Goal: Task Accomplishment & Management: Manage account settings

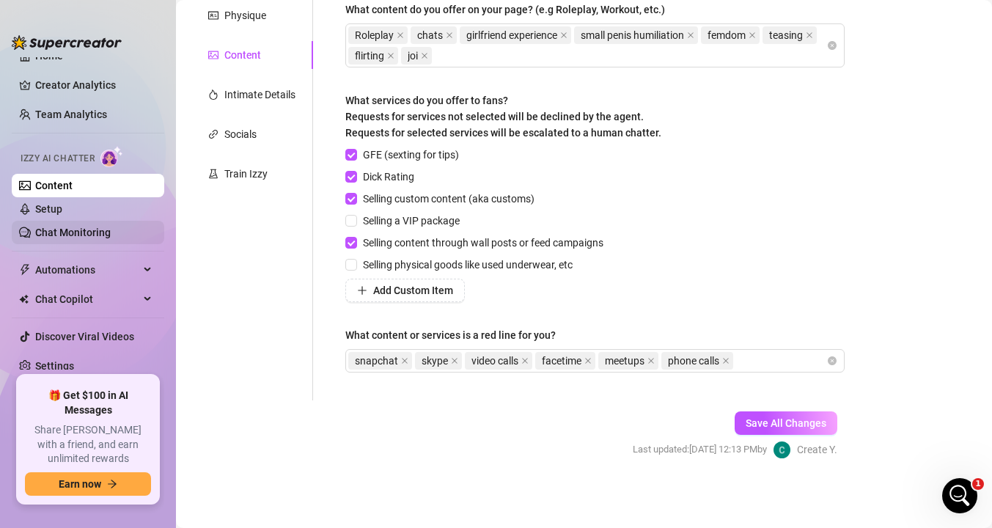
click at [78, 233] on link "Chat Monitoring" at bounding box center [73, 233] width 76 height 12
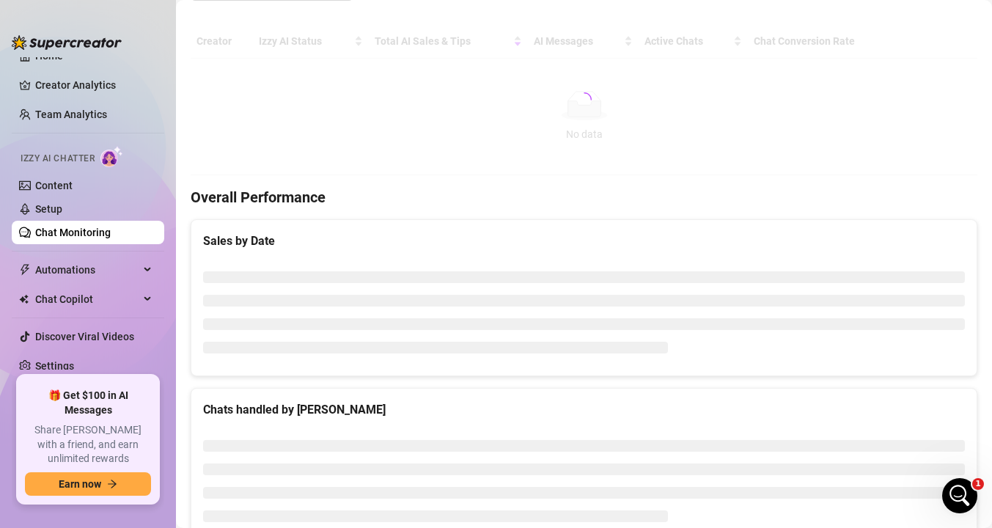
scroll to position [19, 0]
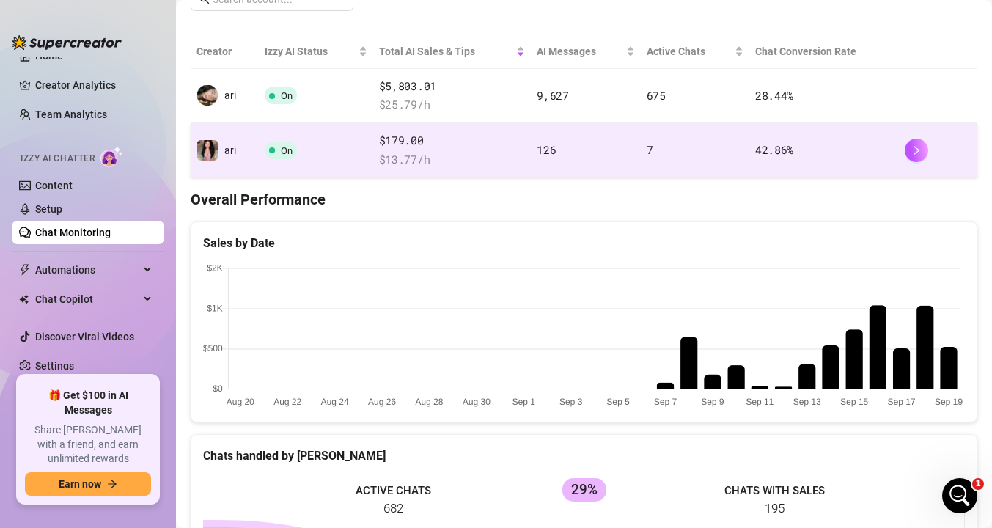
click at [259, 164] on td "On" at bounding box center [316, 150] width 114 height 54
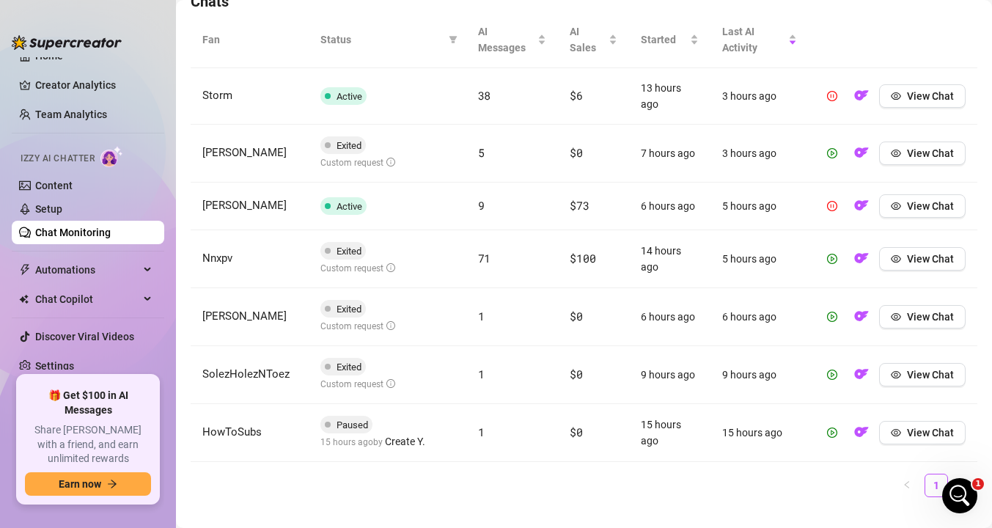
scroll to position [559, 0]
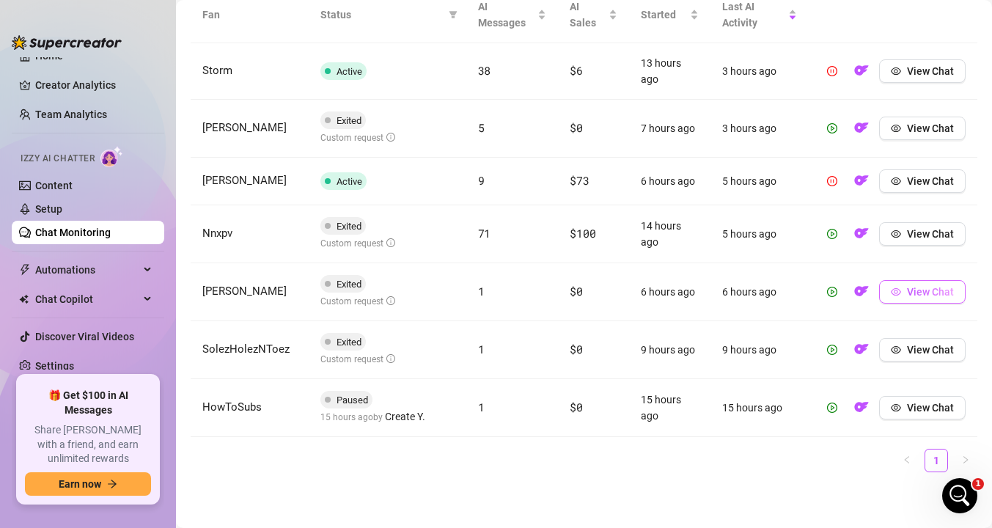
click at [910, 292] on span "View Chat" at bounding box center [930, 292] width 47 height 12
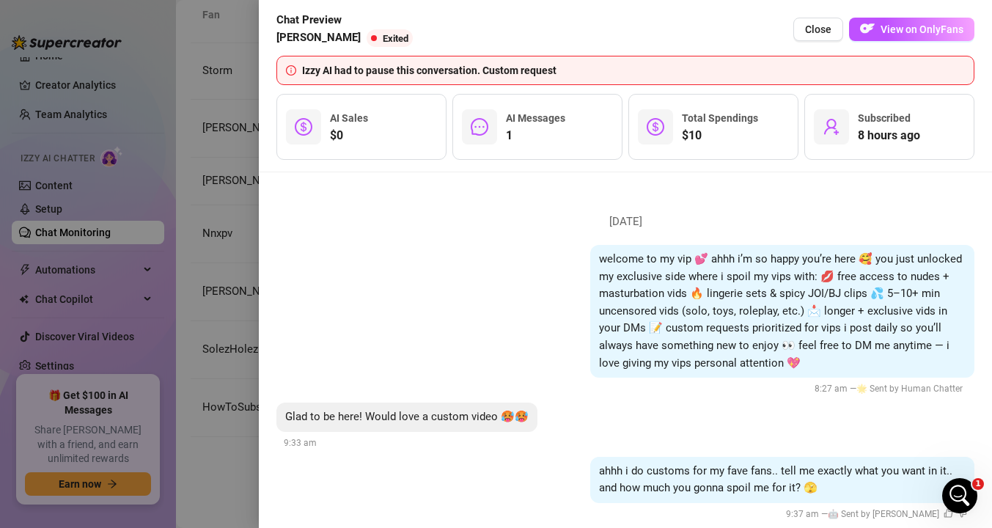
scroll to position [146, 0]
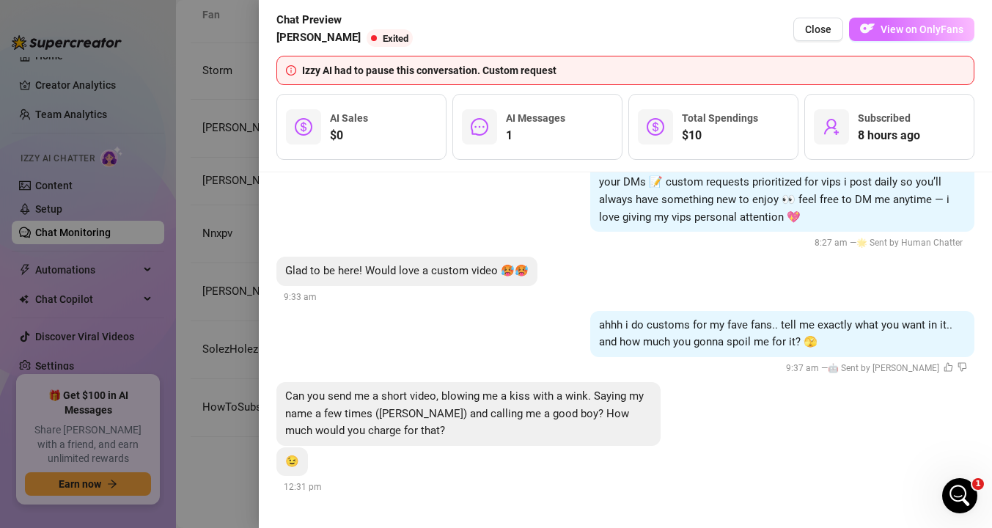
click at [908, 34] on span "View on OnlyFans" at bounding box center [921, 29] width 83 height 12
click at [246, 306] on div at bounding box center [496, 264] width 992 height 528
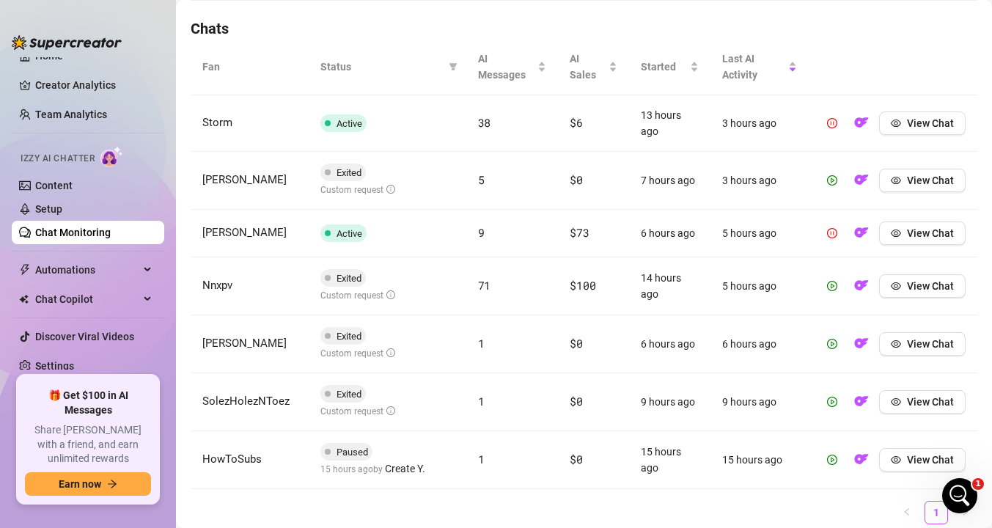
scroll to position [505, 0]
click at [230, 457] on span "HowToSubs" at bounding box center [231, 460] width 59 height 13
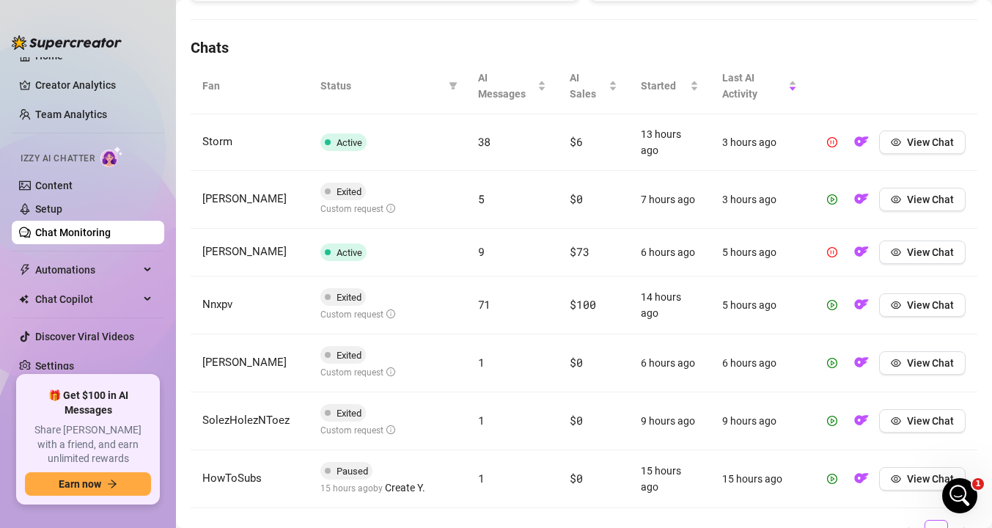
scroll to position [479, 0]
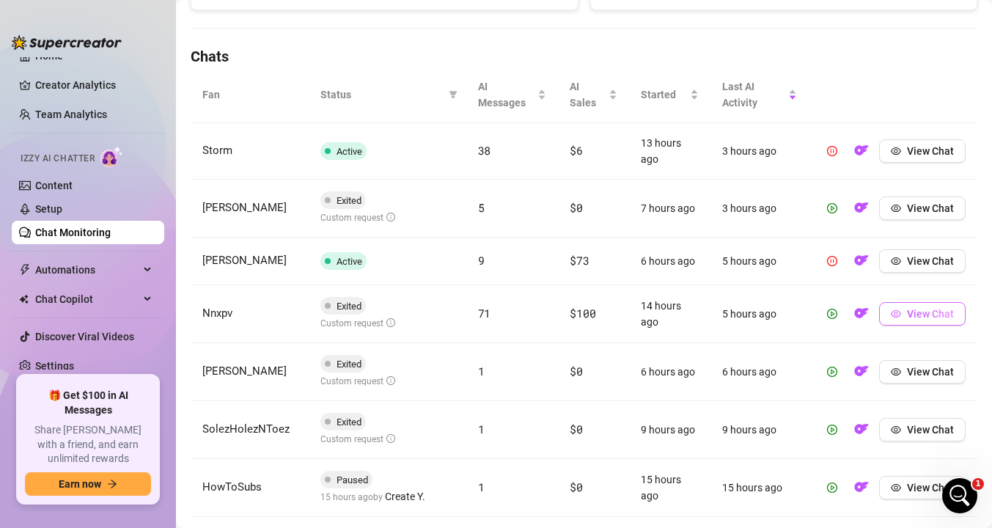
click at [908, 315] on span "View Chat" at bounding box center [930, 314] width 47 height 12
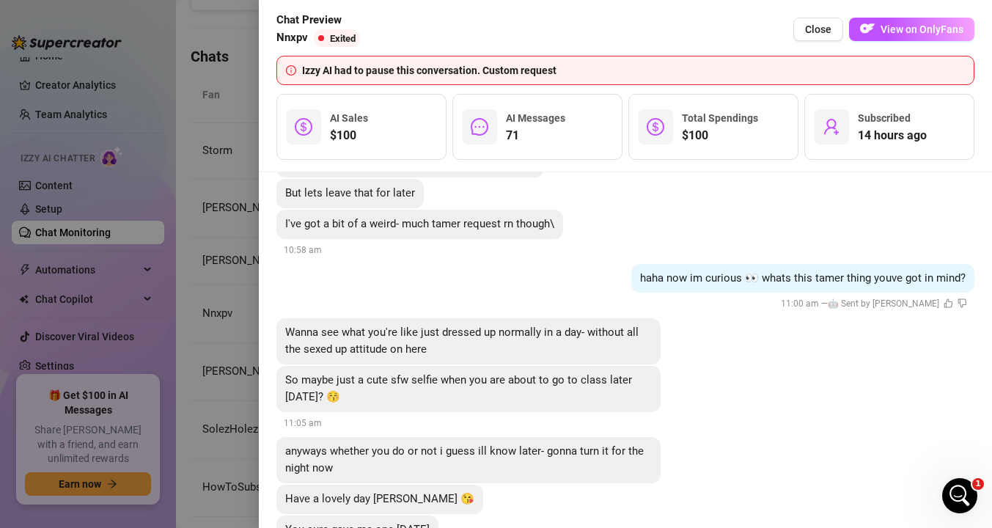
scroll to position [10991, 0]
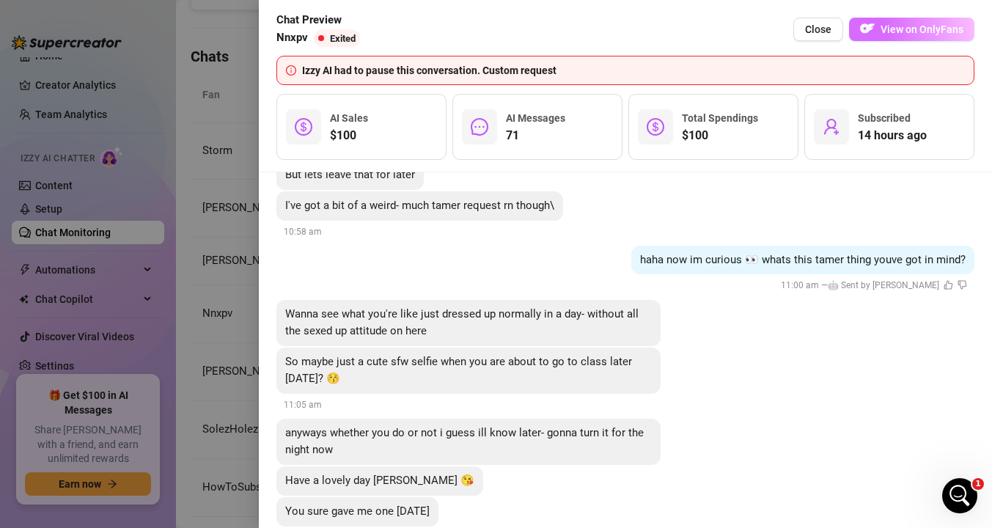
click at [904, 34] on span "View on OnlyFans" at bounding box center [921, 29] width 83 height 12
click at [189, 332] on div at bounding box center [496, 264] width 992 height 528
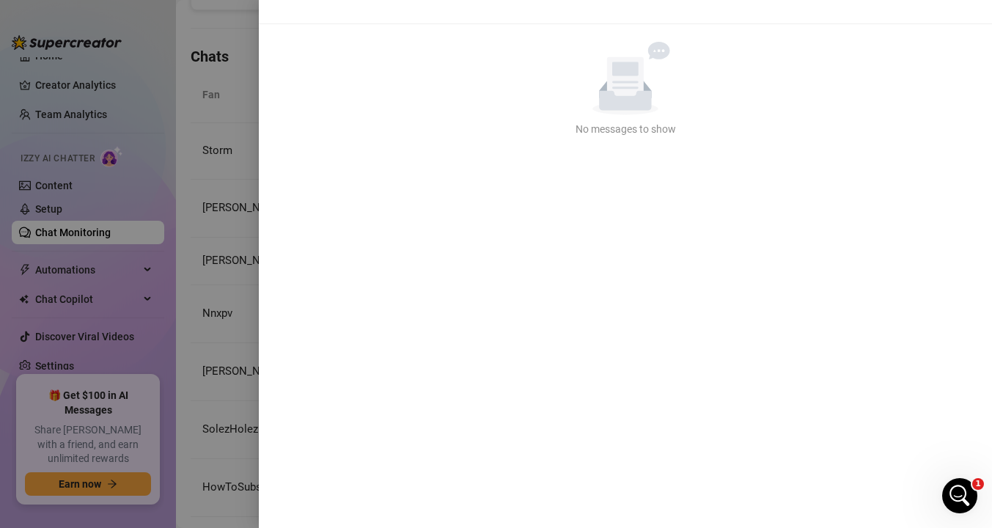
scroll to position [0, 0]
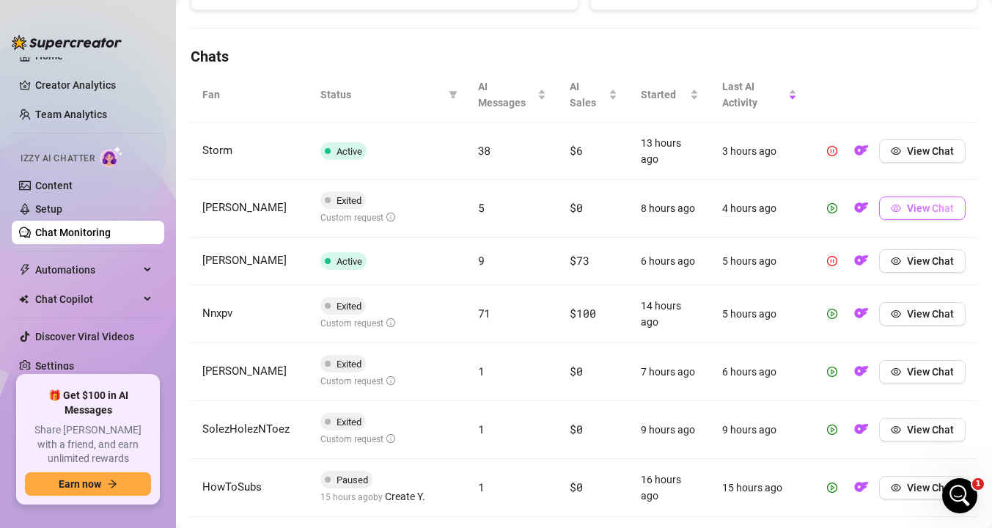
click at [923, 213] on span "View Chat" at bounding box center [930, 208] width 47 height 12
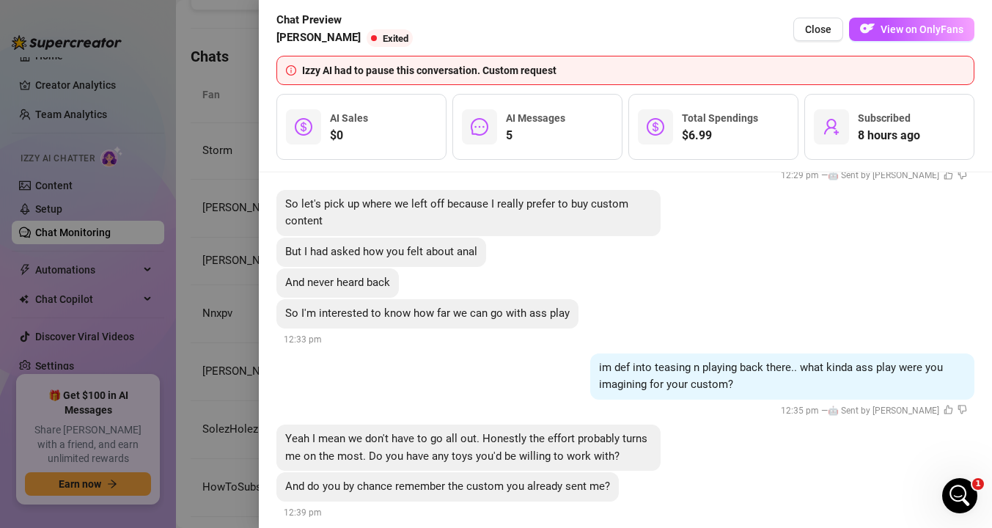
scroll to position [640, 0]
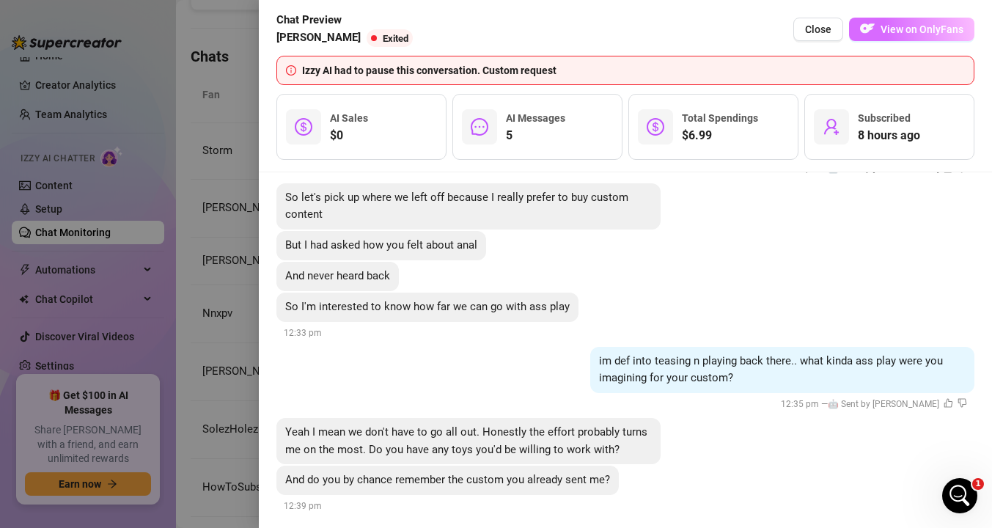
click at [883, 34] on span "View on OnlyFans" at bounding box center [921, 29] width 83 height 12
click at [265, 383] on div "[DATE] welcome to my vip 💕 ahhh i’m so happy you’re here 🥰 you just unlocked my…" at bounding box center [625, 350] width 733 height 356
click at [224, 380] on div at bounding box center [496, 264] width 992 height 528
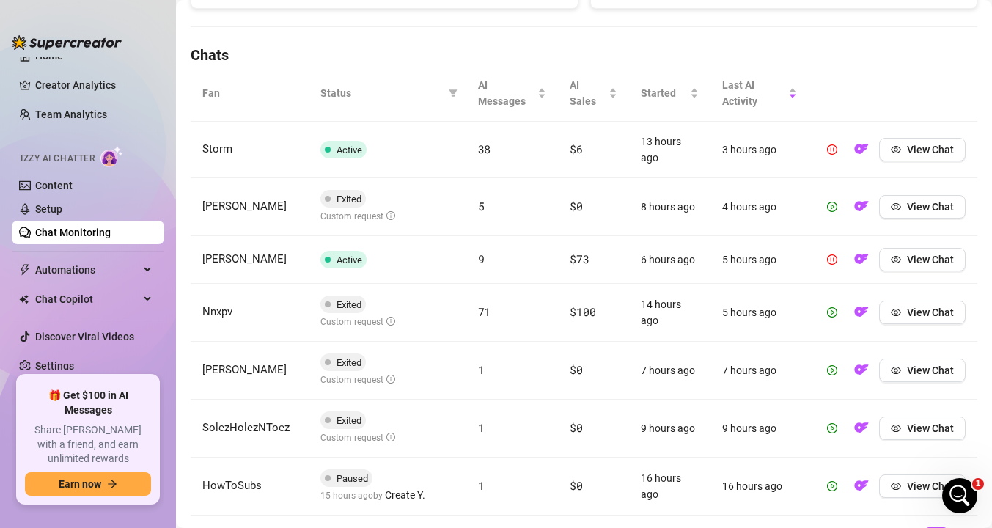
scroll to position [472, 0]
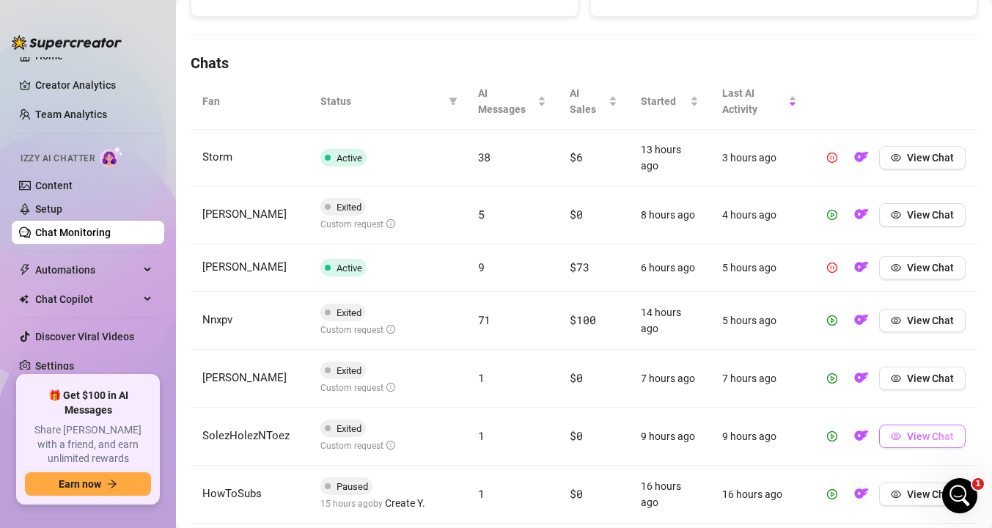
click at [902, 435] on button "View Chat" at bounding box center [922, 435] width 87 height 23
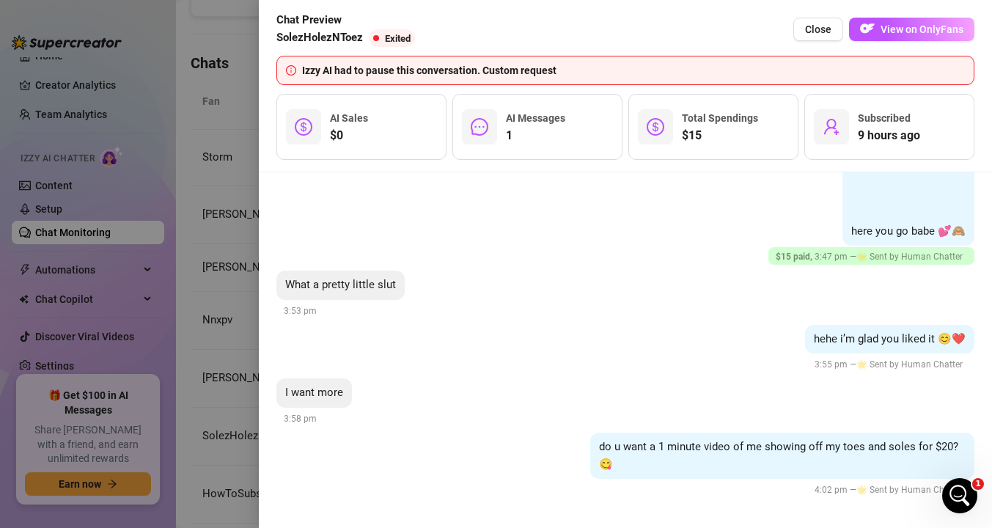
scroll to position [1121, 0]
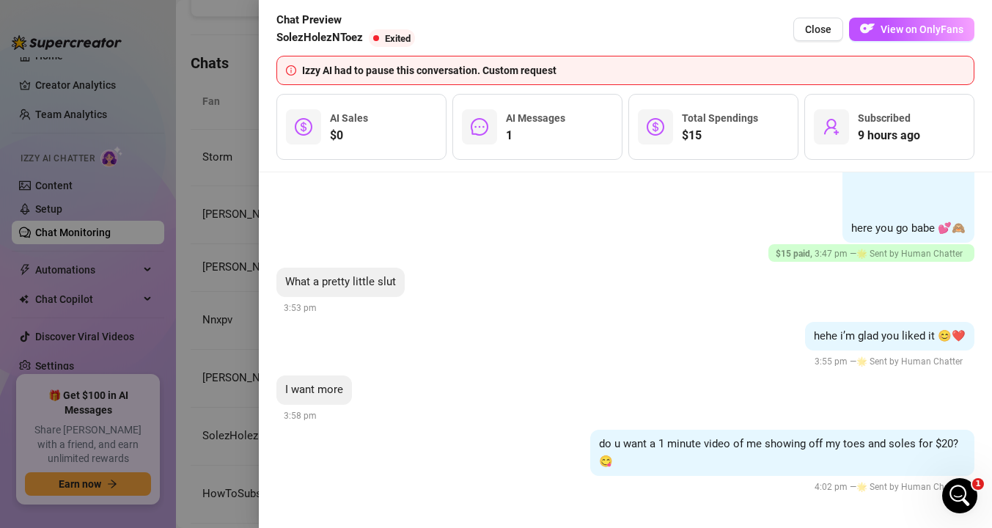
click at [238, 272] on div at bounding box center [496, 264] width 992 height 528
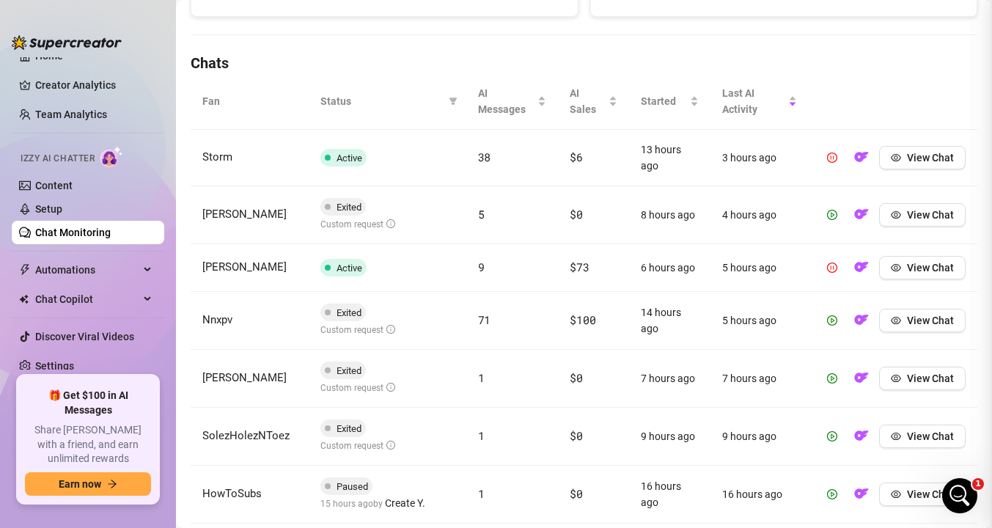
scroll to position [0, 0]
click at [900, 379] on icon "eye" at bounding box center [896, 378] width 10 height 7
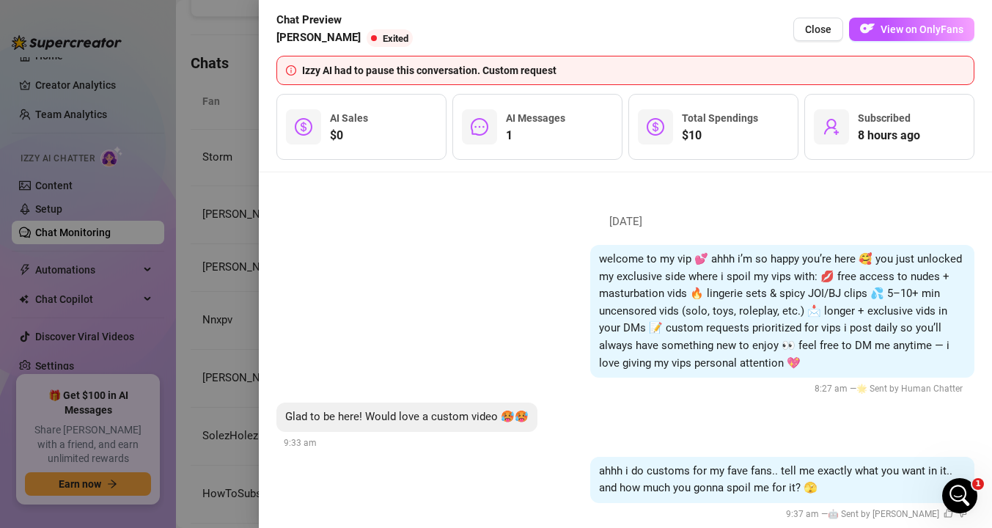
click at [230, 290] on div at bounding box center [496, 264] width 992 height 528
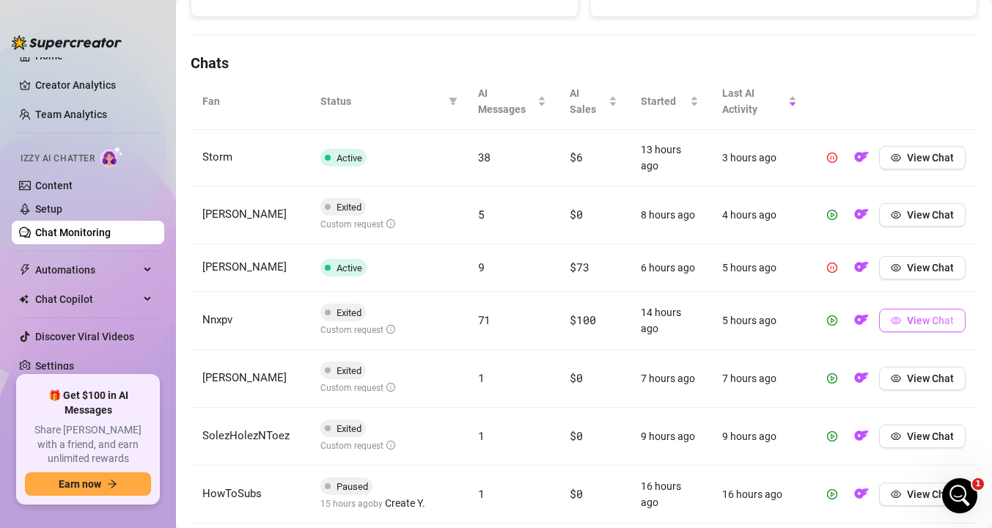
click at [913, 320] on span "View Chat" at bounding box center [930, 320] width 47 height 12
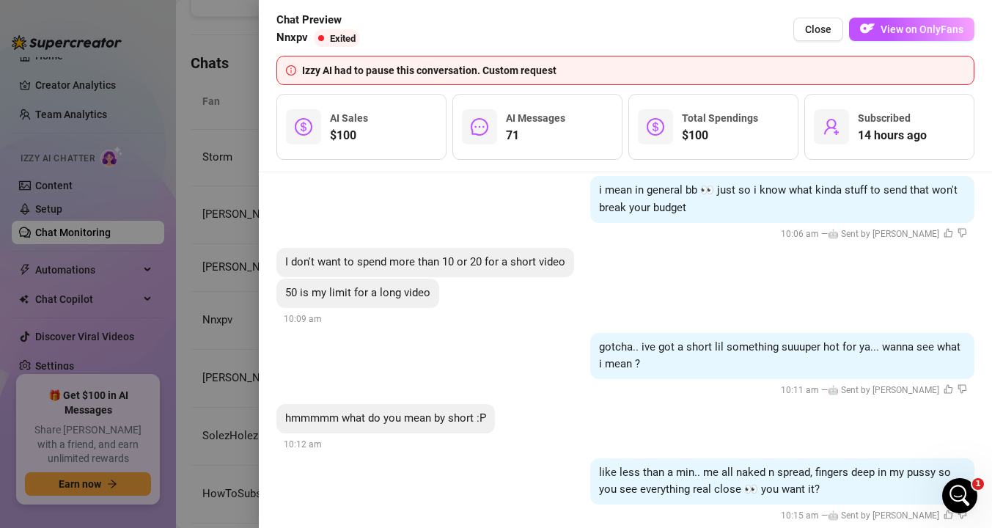
scroll to position [10741, 0]
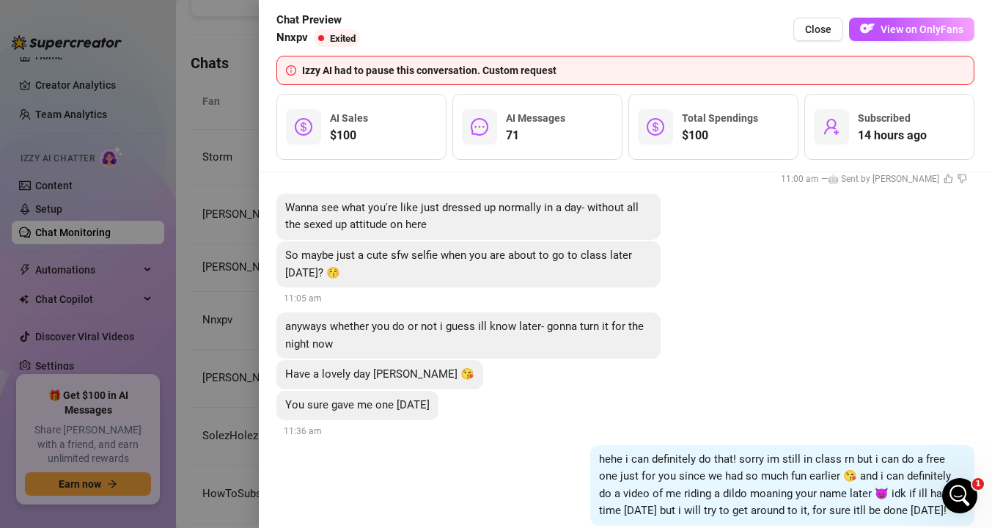
click at [208, 354] on div at bounding box center [496, 264] width 992 height 528
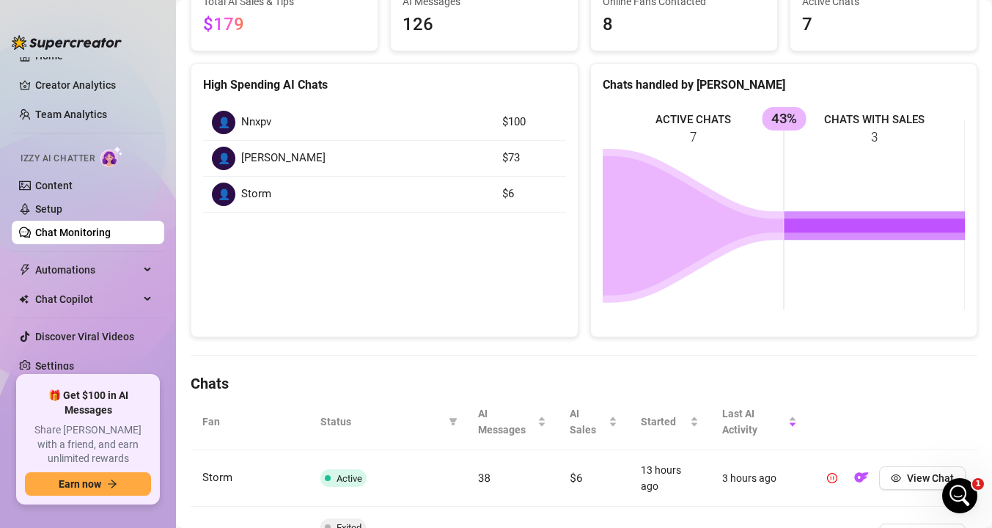
scroll to position [0, 0]
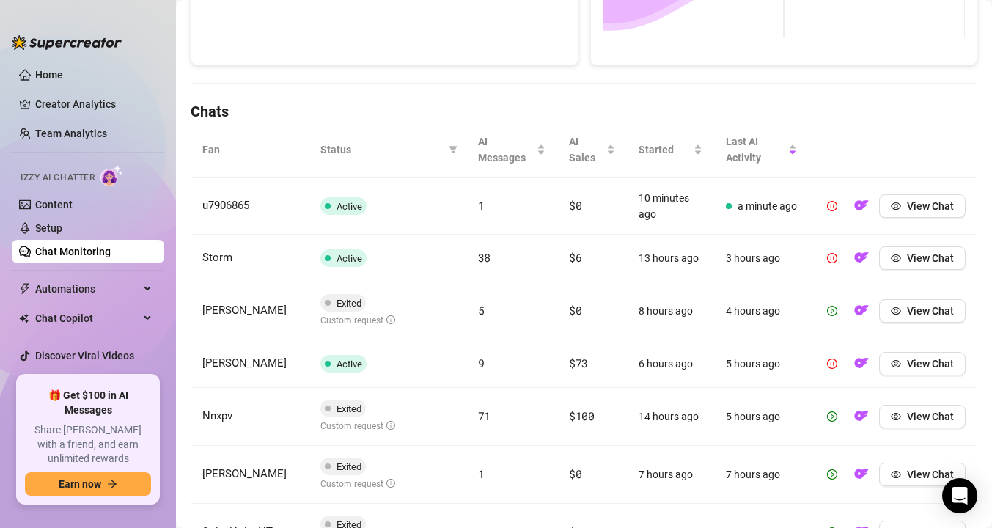
scroll to position [433, 0]
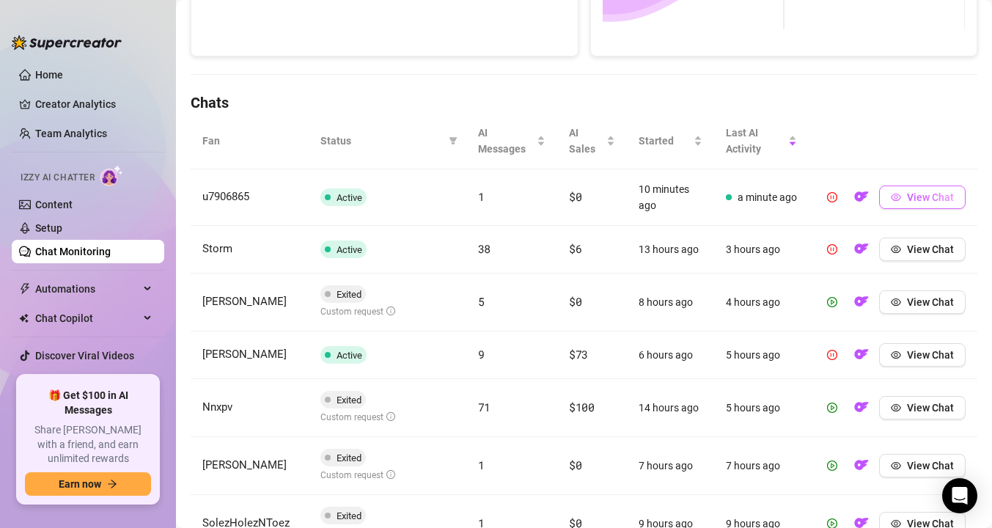
click at [891, 199] on icon "eye" at bounding box center [896, 197] width 10 height 10
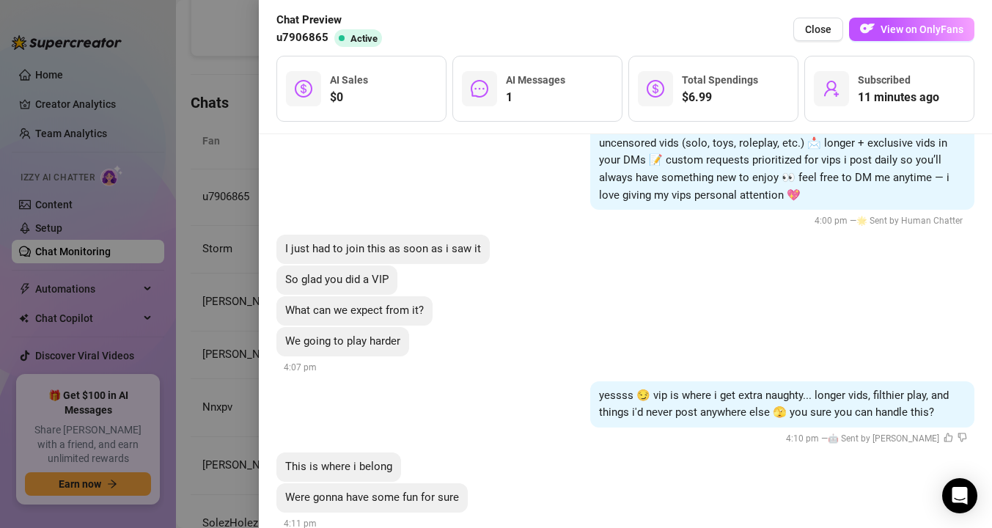
scroll to position [165, 0]
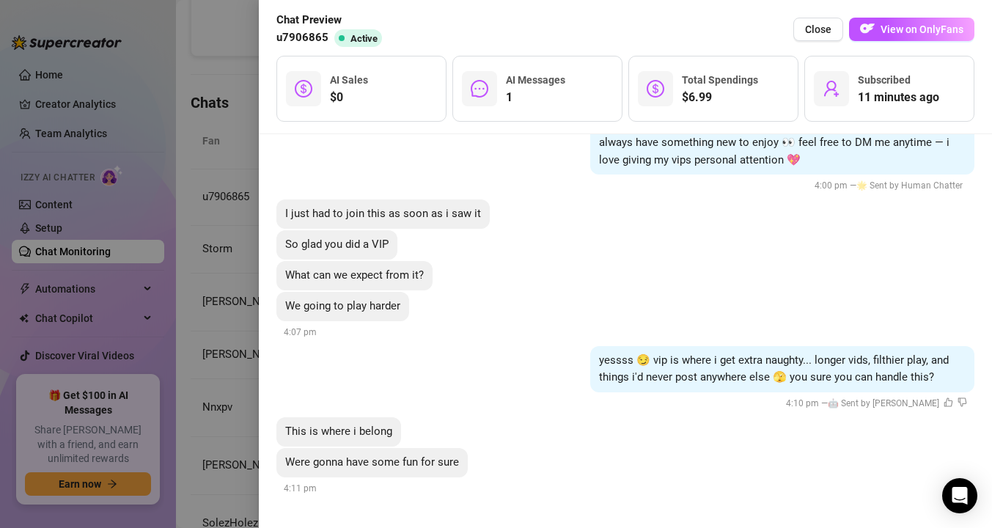
click at [225, 293] on div at bounding box center [496, 264] width 992 height 528
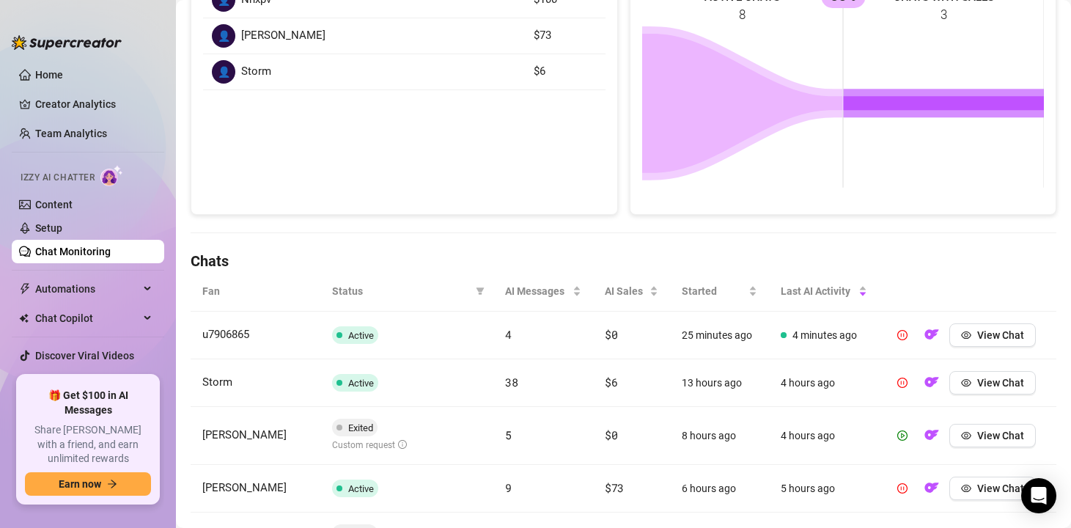
scroll to position [0, 0]
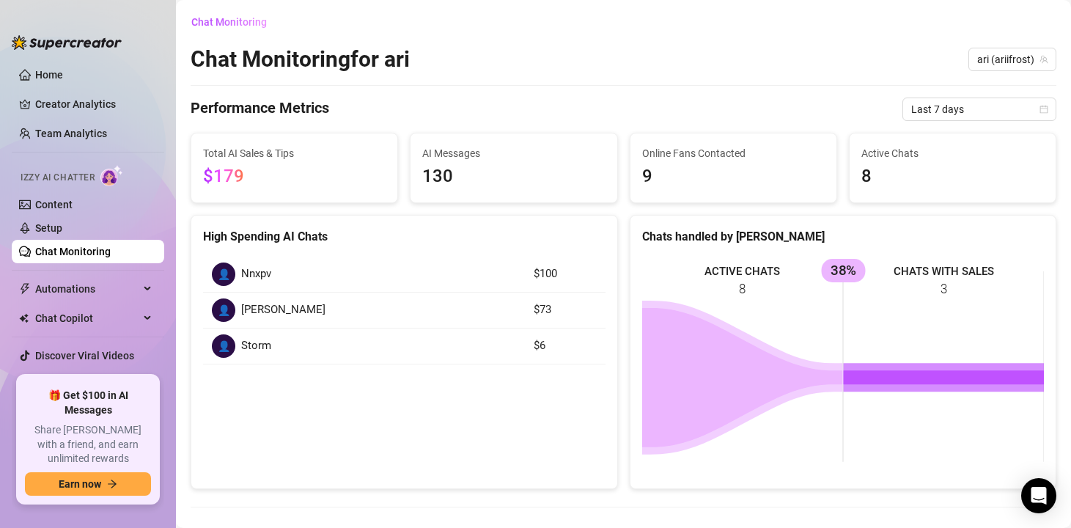
click at [65, 256] on link "Chat Monitoring" at bounding box center [73, 252] width 76 height 12
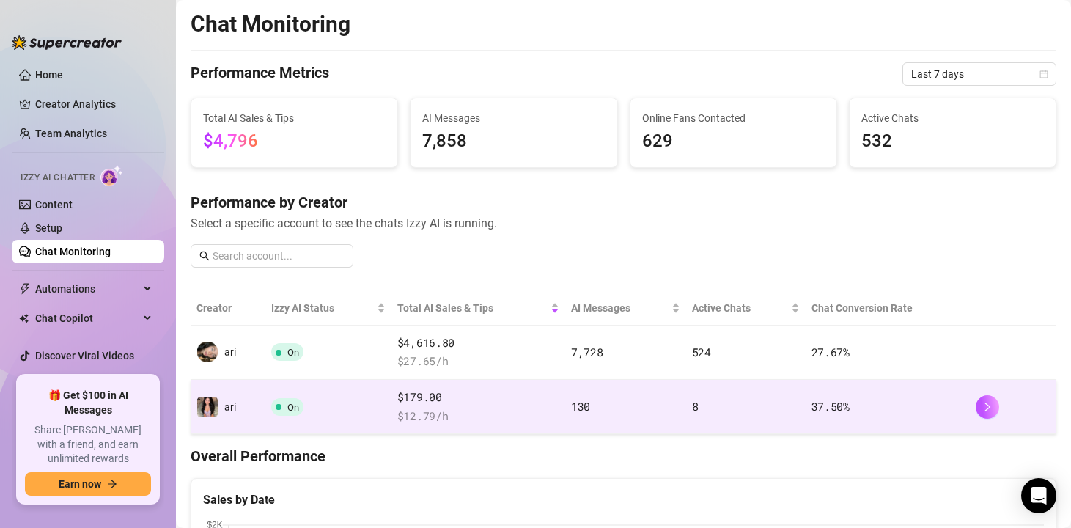
click at [282, 400] on span "On" at bounding box center [287, 407] width 32 height 18
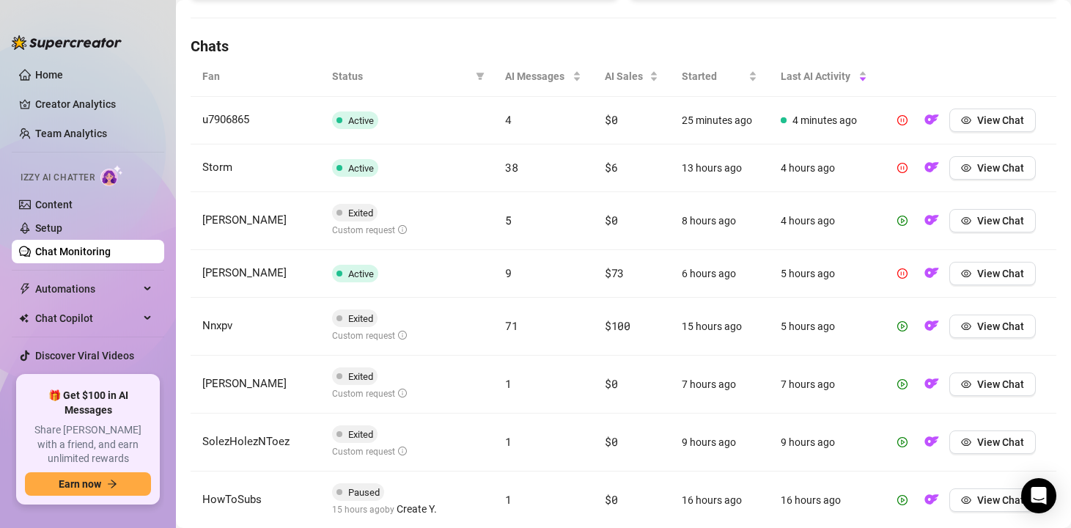
scroll to position [581, 0]
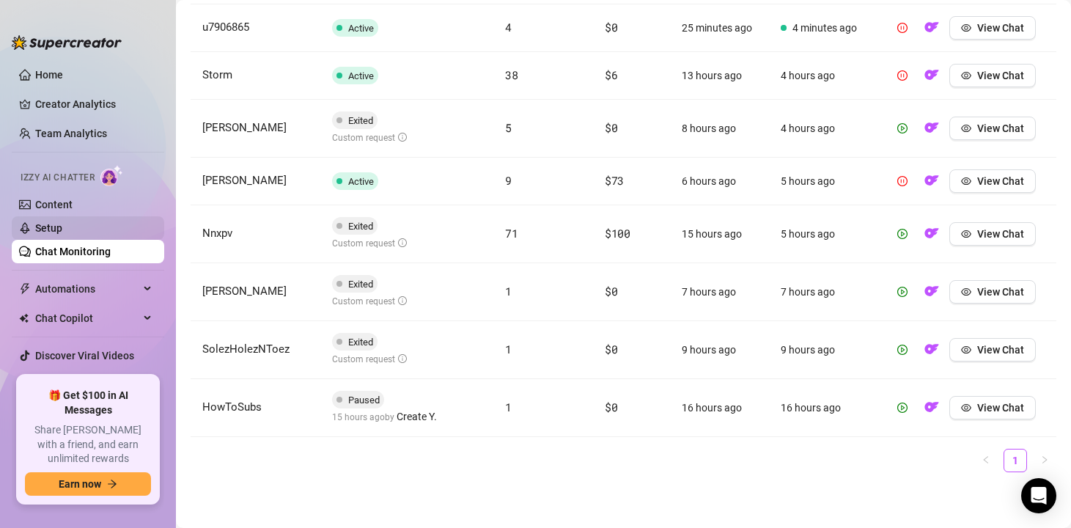
click at [62, 222] on link "Setup" at bounding box center [48, 228] width 27 height 12
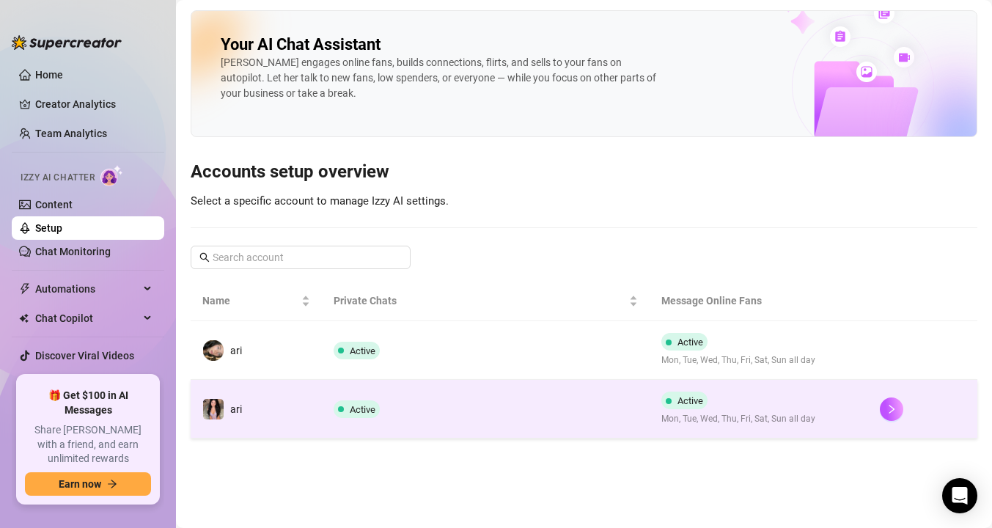
click at [289, 397] on td "ari" at bounding box center [256, 409] width 131 height 59
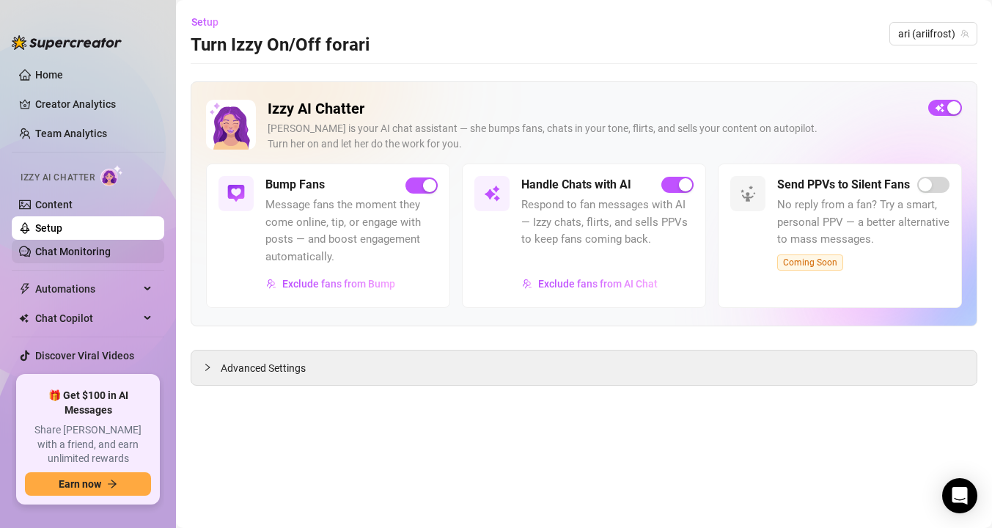
click at [59, 249] on link "Chat Monitoring" at bounding box center [73, 252] width 76 height 12
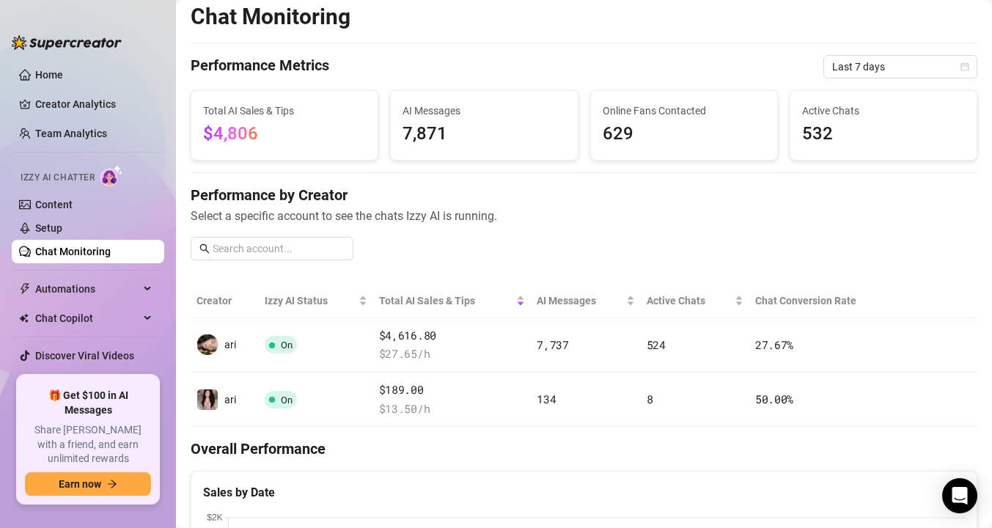
scroll to position [18, 0]
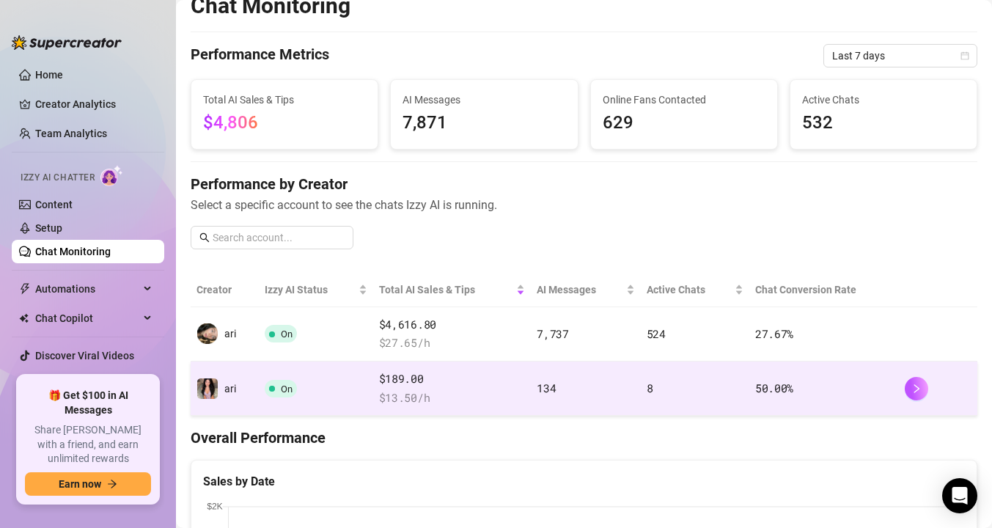
click at [466, 388] on div "$189.00 $ 13.50 /h" at bounding box center [452, 388] width 147 height 36
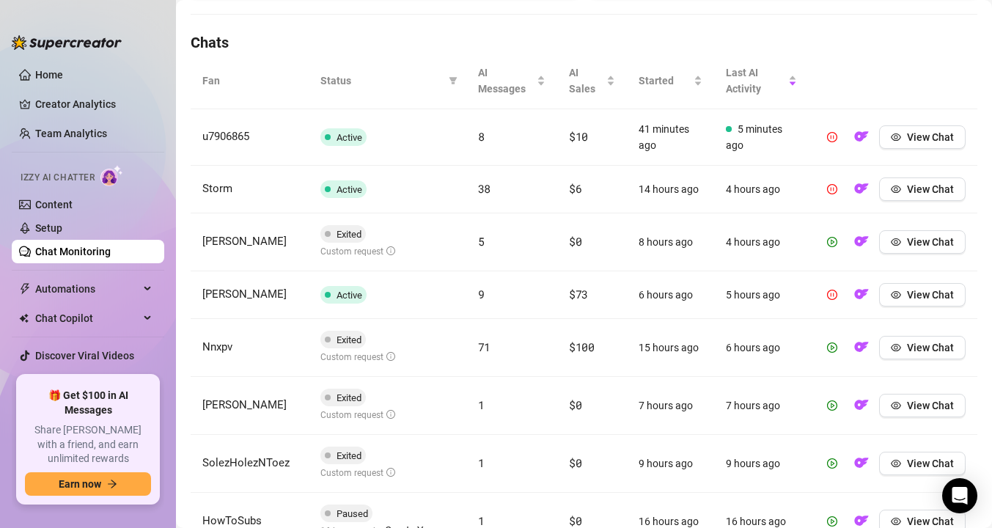
scroll to position [499, 0]
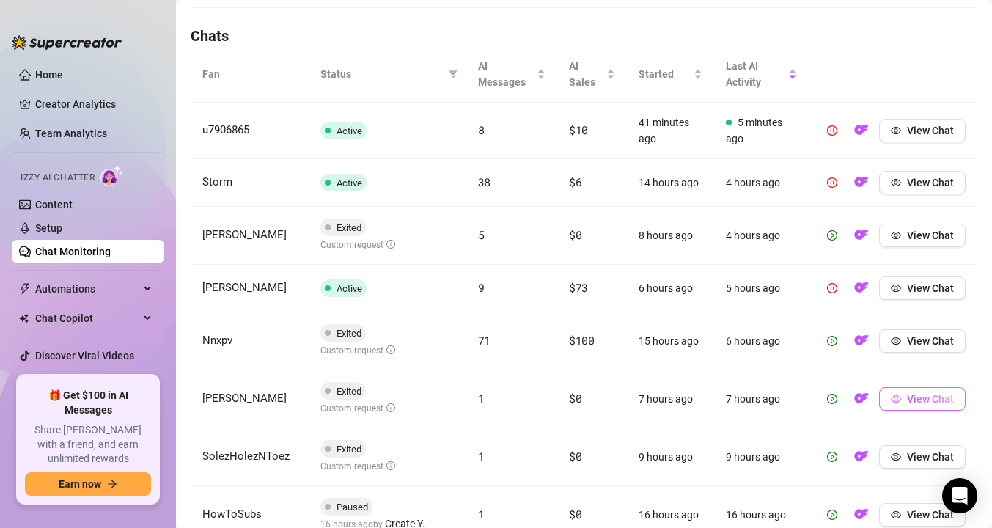
click at [900, 404] on span "button" at bounding box center [896, 399] width 10 height 12
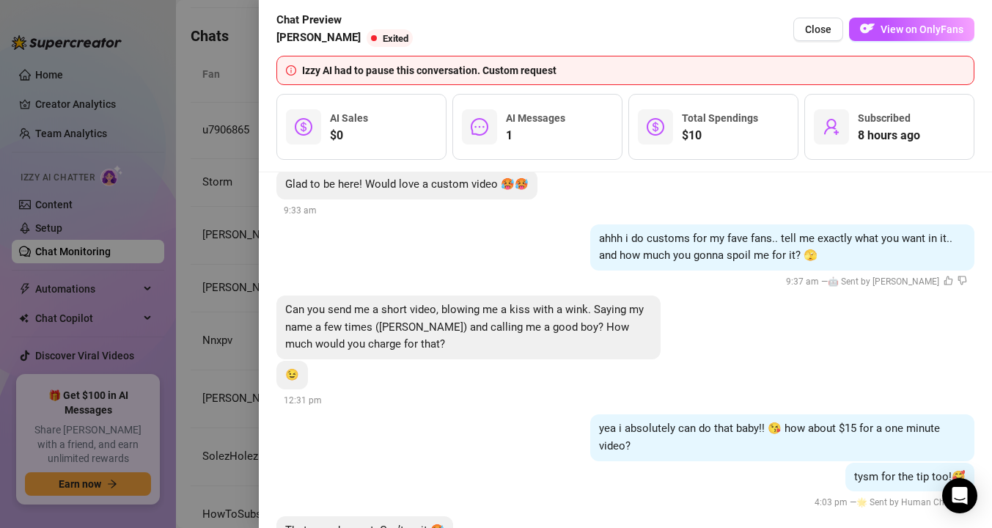
scroll to position [301, 0]
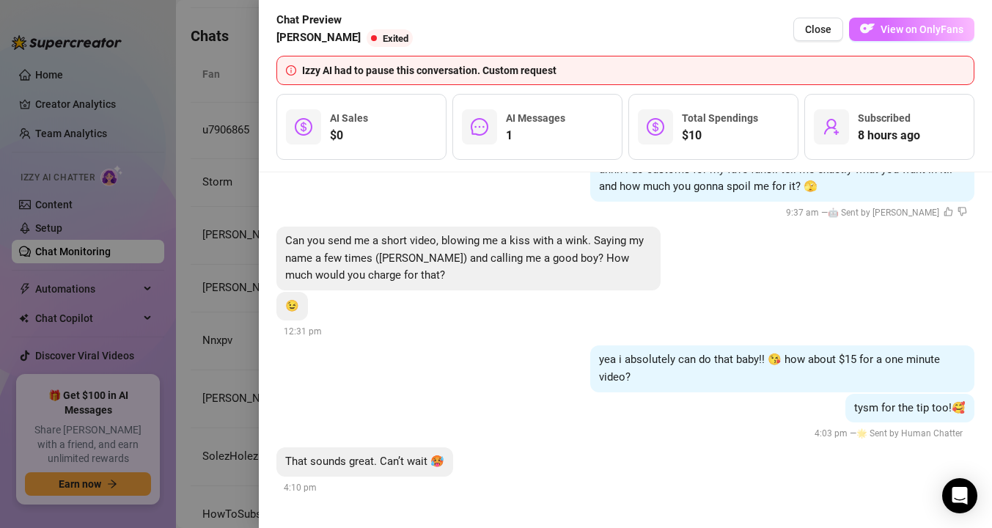
click at [890, 34] on span "View on OnlyFans" at bounding box center [921, 29] width 83 height 12
click at [185, 152] on div at bounding box center [496, 264] width 992 height 528
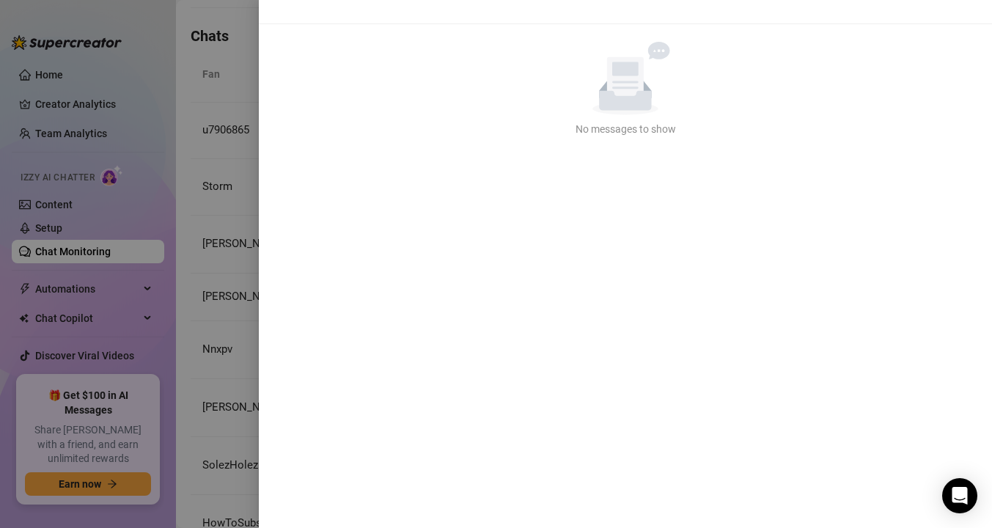
click at [224, 154] on div at bounding box center [496, 264] width 992 height 528
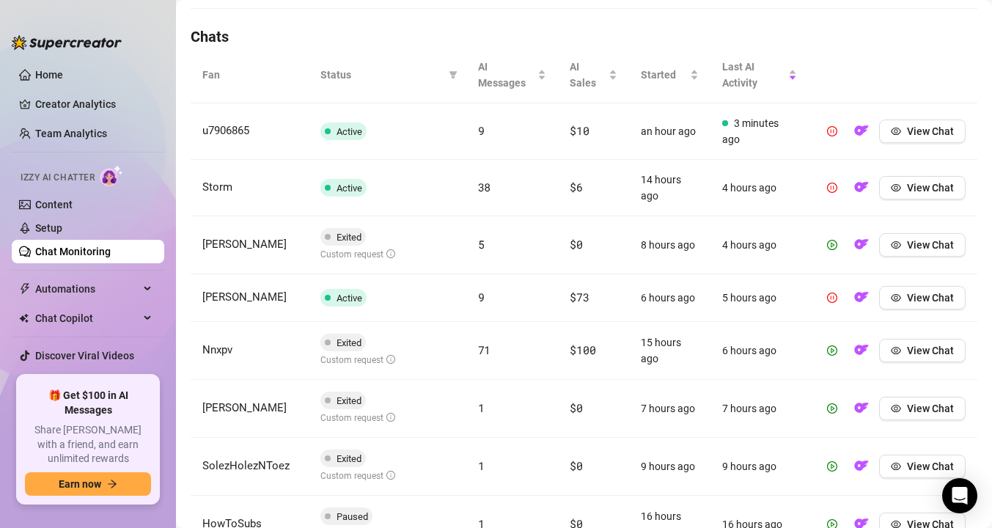
scroll to position [488, 0]
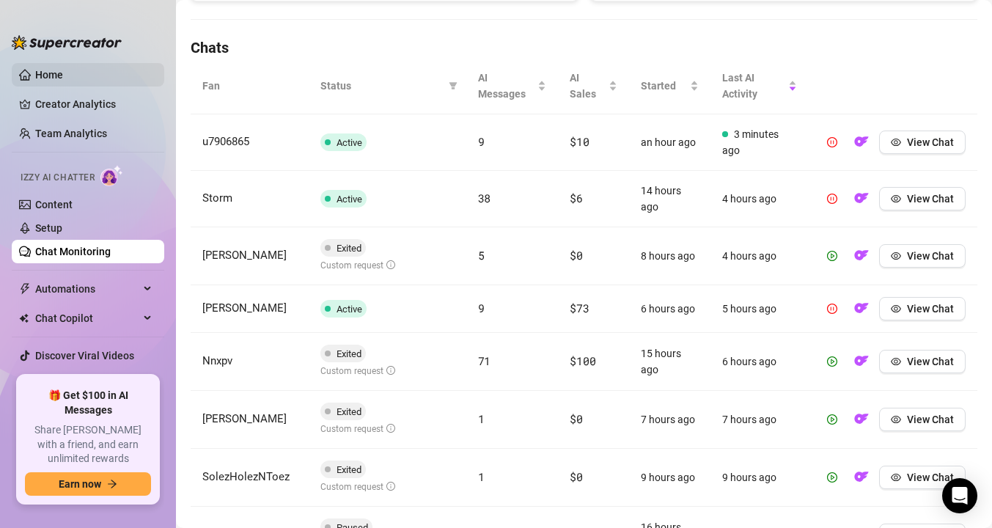
click at [63, 81] on link "Home" at bounding box center [49, 75] width 28 height 12
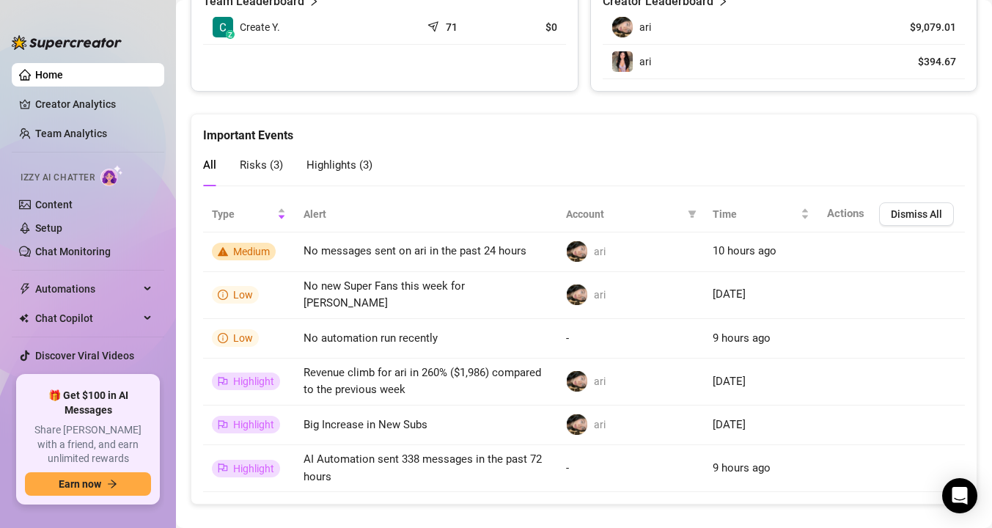
scroll to position [1086, 0]
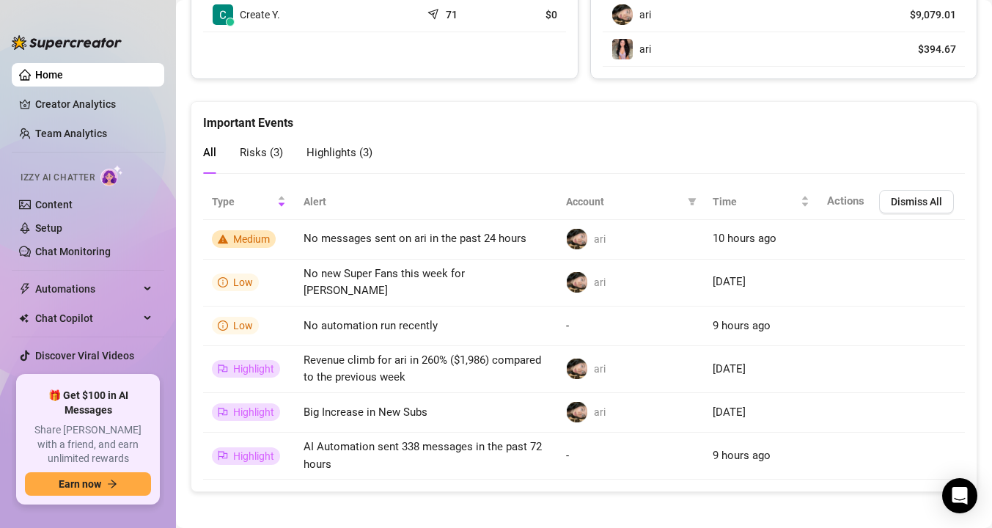
click at [262, 158] on span "Risks ( 3 )" at bounding box center [261, 152] width 43 height 13
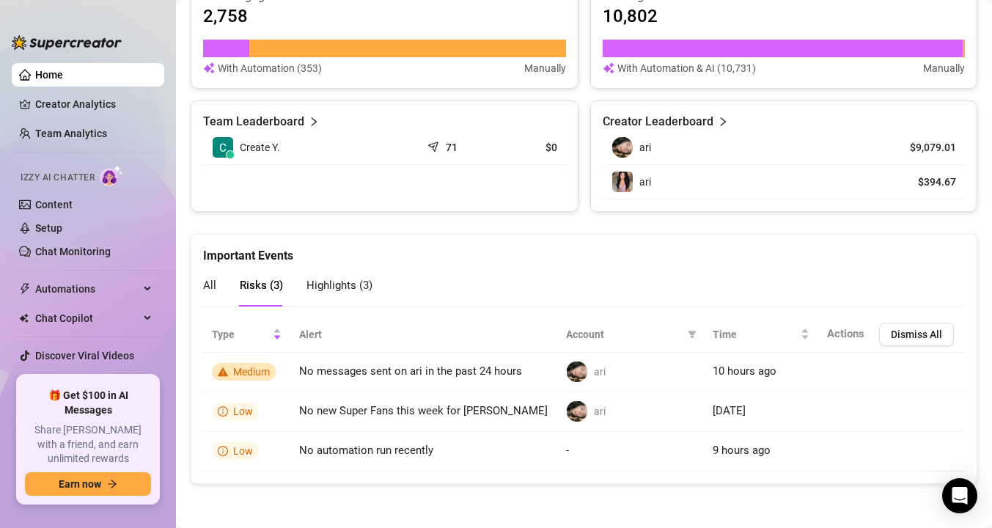
scroll to position [953, 0]
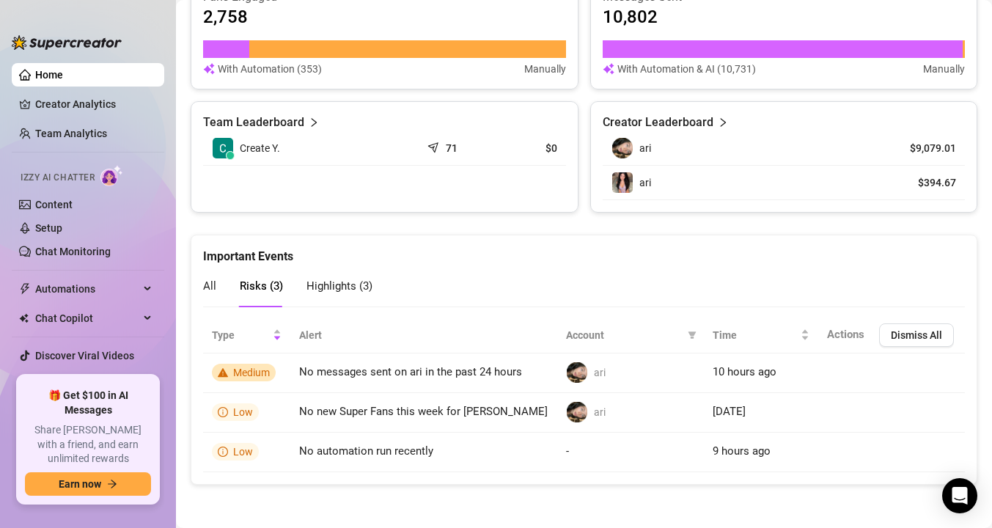
click at [341, 282] on span "Highlights ( 3 )" at bounding box center [339, 285] width 66 height 13
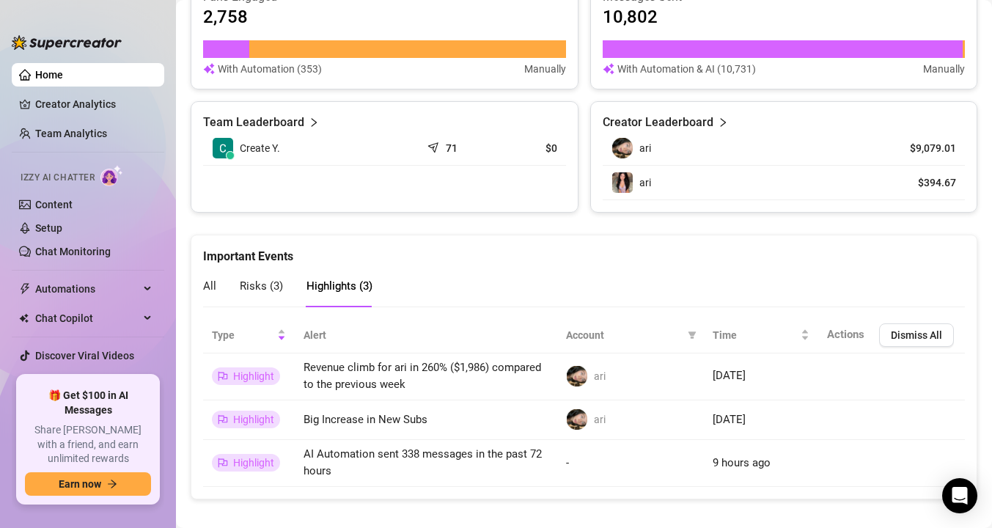
click at [213, 289] on span "All" at bounding box center [209, 285] width 13 height 13
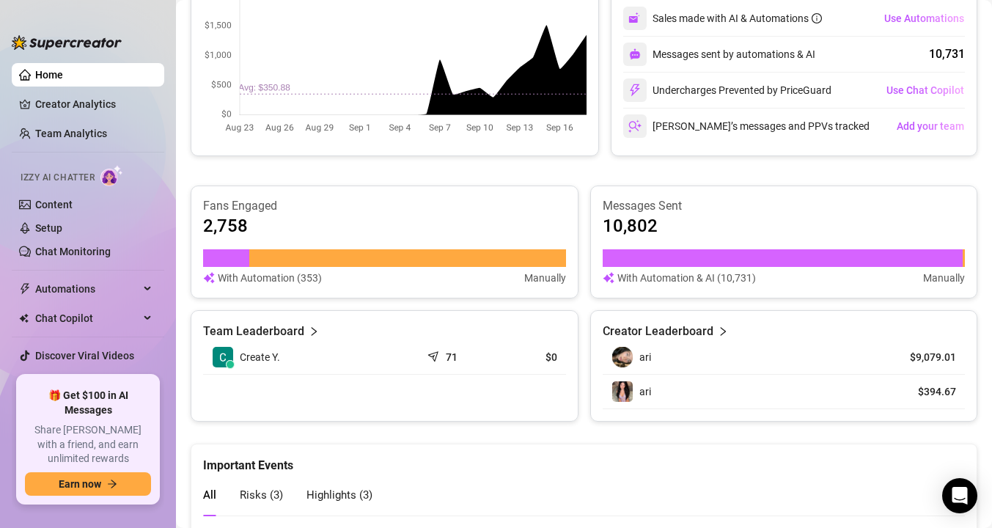
scroll to position [760, 0]
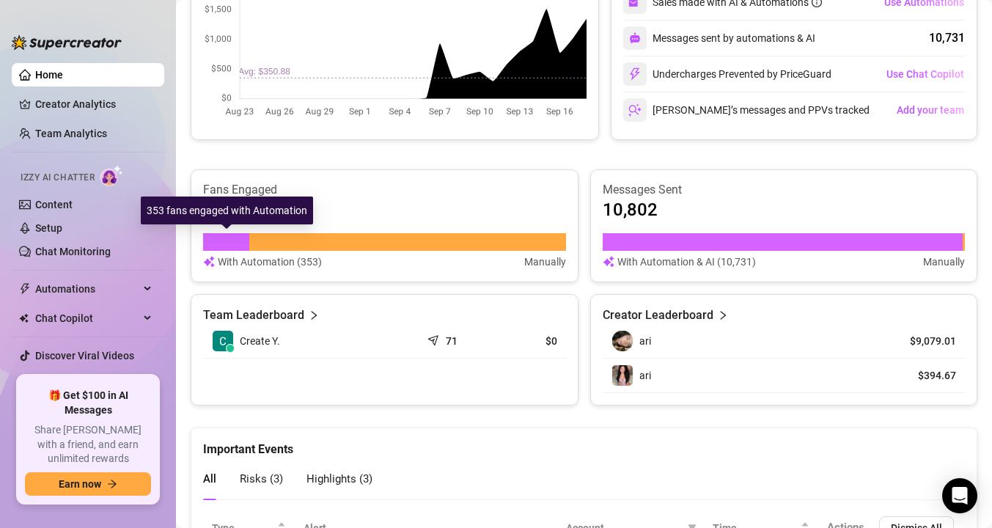
click at [232, 241] on div at bounding box center [226, 242] width 46 height 18
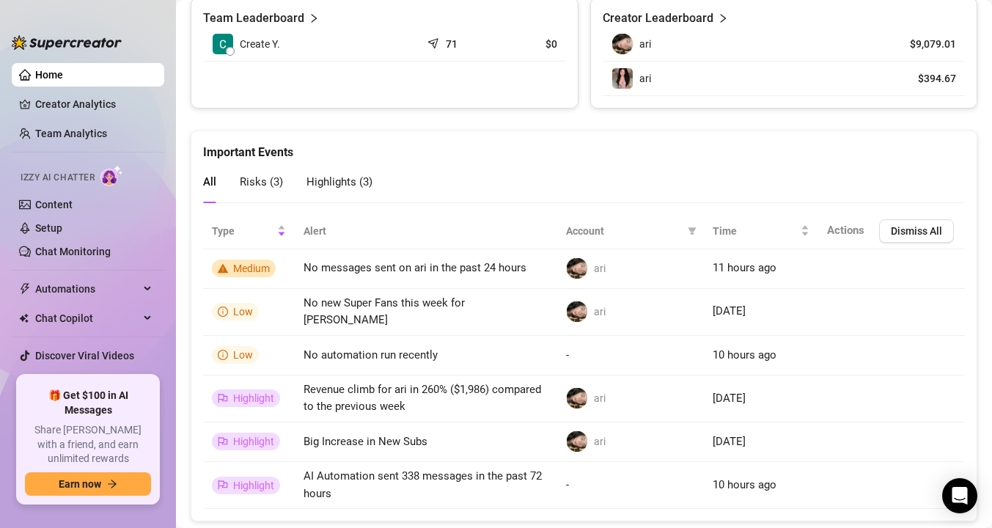
scroll to position [1086, 0]
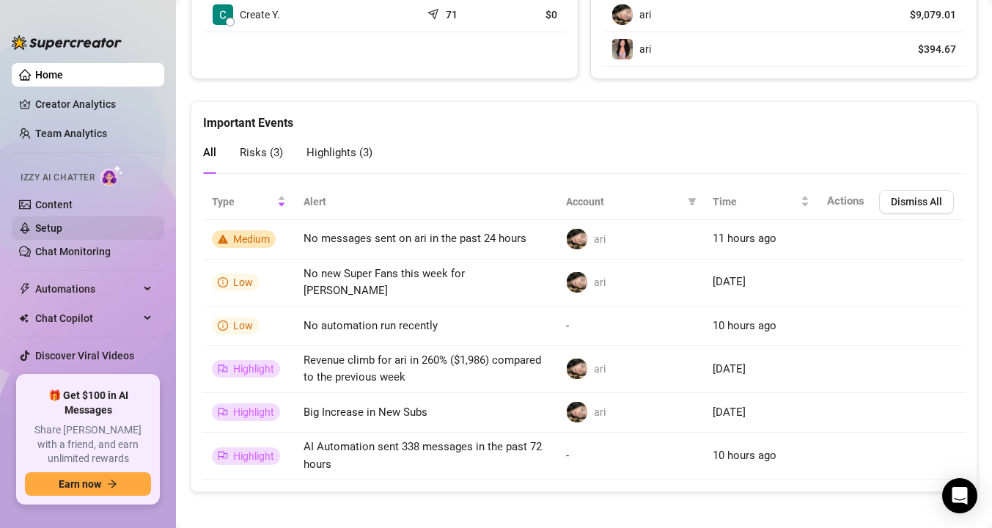
click at [46, 222] on link "Setup" at bounding box center [48, 228] width 27 height 12
